Goal: Information Seeking & Learning: Learn about a topic

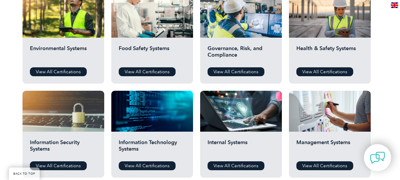
scroll to position [207, 0]
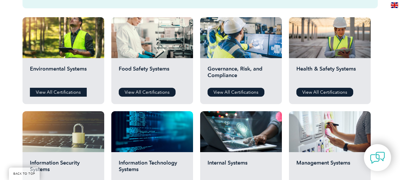
click at [54, 93] on link "View All Certifications" at bounding box center [58, 92] width 57 height 9
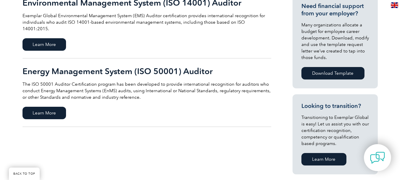
scroll to position [237, 0]
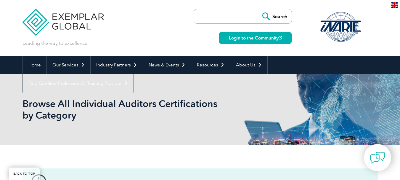
scroll to position [207, 0]
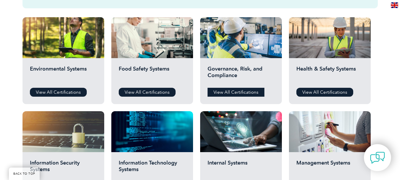
click at [240, 94] on link "View All Certifications" at bounding box center [236, 92] width 57 height 9
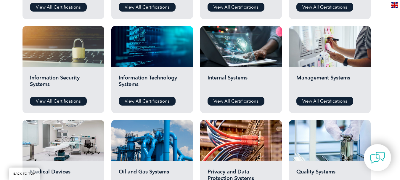
scroll to position [296, 0]
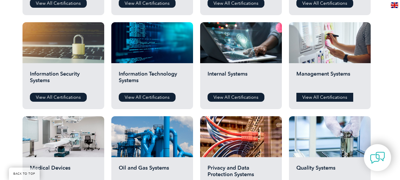
click at [327, 95] on link "View All Certifications" at bounding box center [325, 97] width 57 height 9
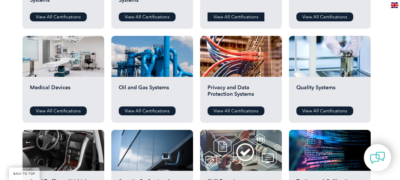
scroll to position [385, 0]
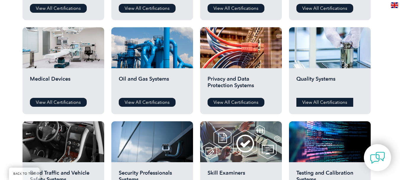
click at [322, 104] on link "View All Certifications" at bounding box center [325, 102] width 57 height 9
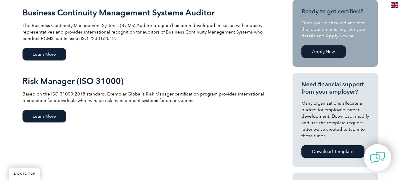
scroll to position [89, 0]
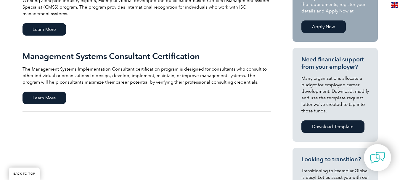
scroll to position [178, 0]
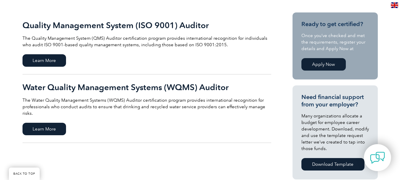
scroll to position [148, 0]
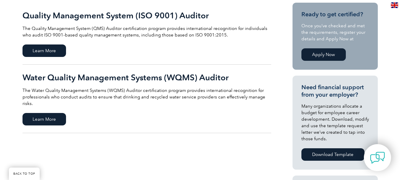
click at [141, 77] on h2 "Water Quality Management Systems (WQMS) Auditor" at bounding box center [147, 77] width 249 height 9
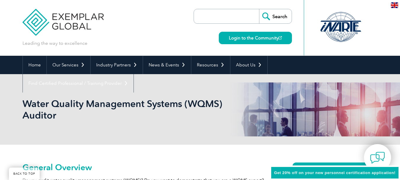
scroll to position [126, 0]
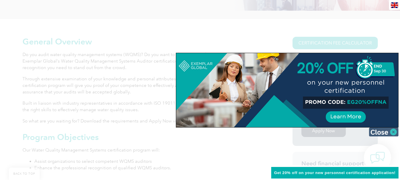
click at [394, 132] on img at bounding box center [384, 131] width 30 height 9
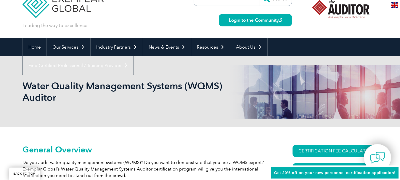
scroll to position [7, 0]
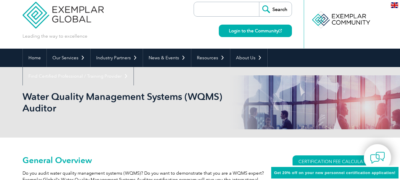
click at [387, 28] on header "Leading the way to excellence Search Login to the Community ▼" at bounding box center [200, 21] width 400 height 56
